Goal: Check status

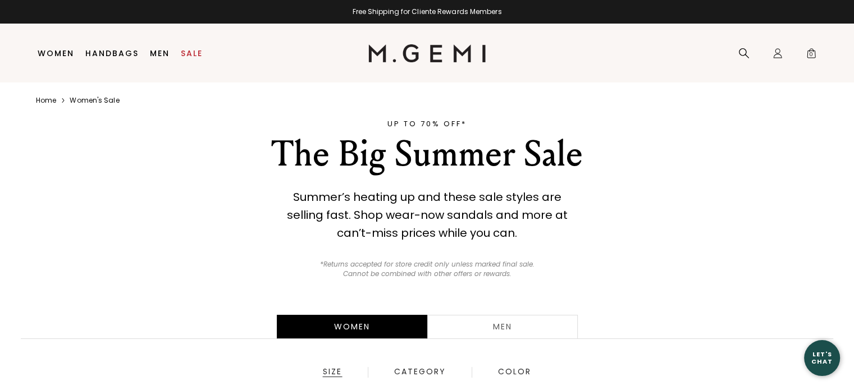
click at [0, 0] on x-citi-chrome-extension at bounding box center [0, 0] width 0 height 0
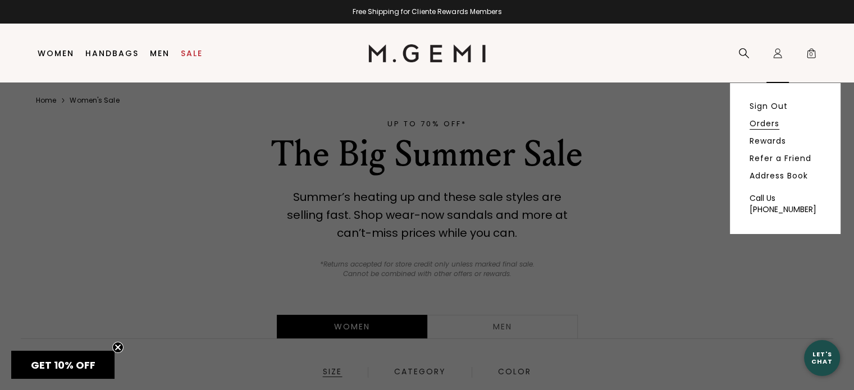
click at [767, 123] on link "Orders" at bounding box center [765, 124] width 30 height 10
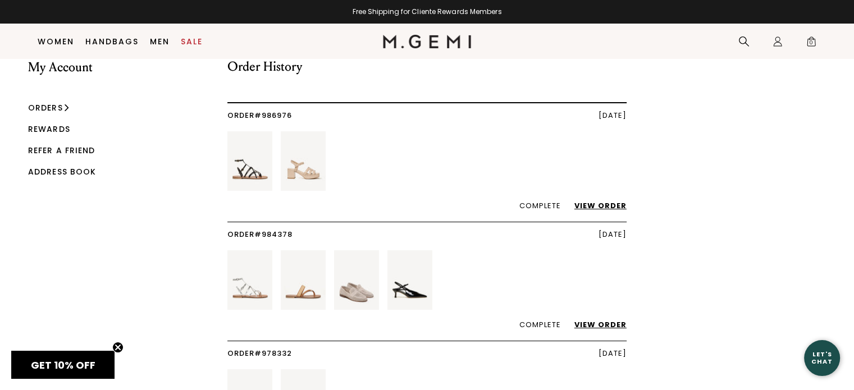
scroll to position [27, 0]
click at [589, 206] on link "View Order" at bounding box center [594, 206] width 63 height 11
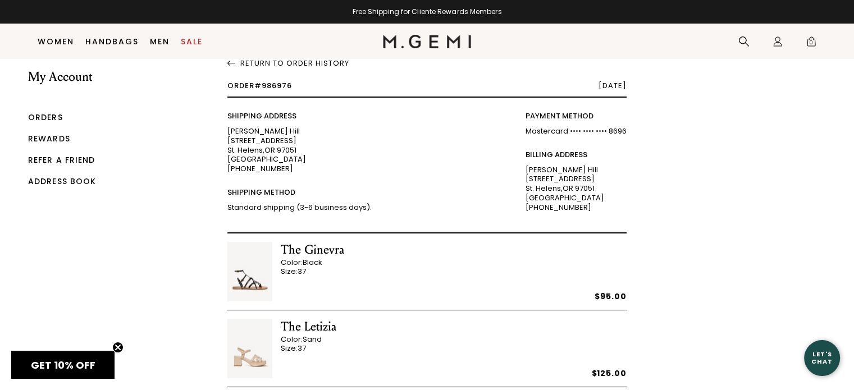
click at [318, 206] on div "Standard shipping (3-6 business days)." at bounding box center [300, 208] width 144 height 10
